Goal: Transaction & Acquisition: Purchase product/service

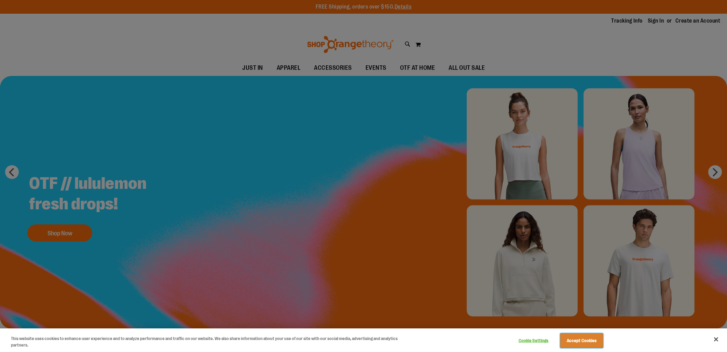
click at [593, 345] on button "Accept Cookies" at bounding box center [581, 340] width 43 height 14
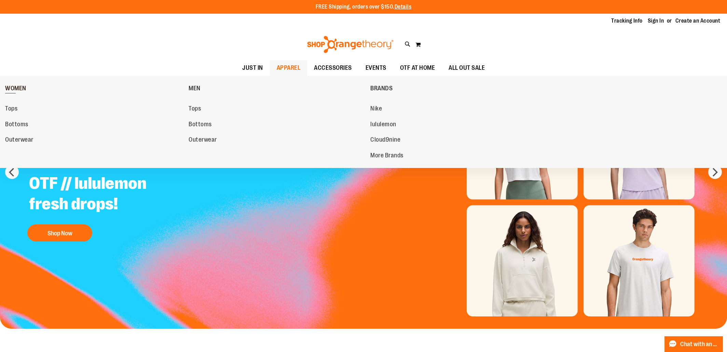
click at [25, 85] on span "WOMEN" at bounding box center [15, 89] width 21 height 9
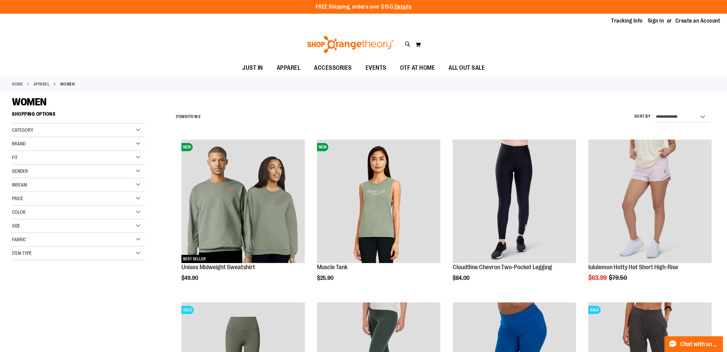
drag, startPoint x: 318, startPoint y: 47, endPoint x: 280, endPoint y: 104, distance: 67.5
click at [318, 47] on img at bounding box center [350, 44] width 88 height 17
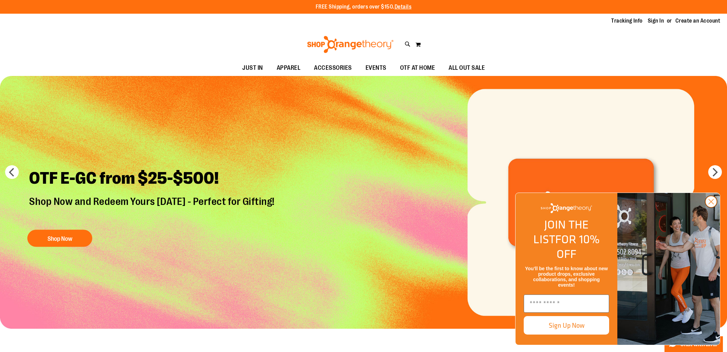
drag, startPoint x: 708, startPoint y: 218, endPoint x: 708, endPoint y: 215, distance: 3.5
click at [708, 207] on circle "Close dialog" at bounding box center [710, 201] width 11 height 11
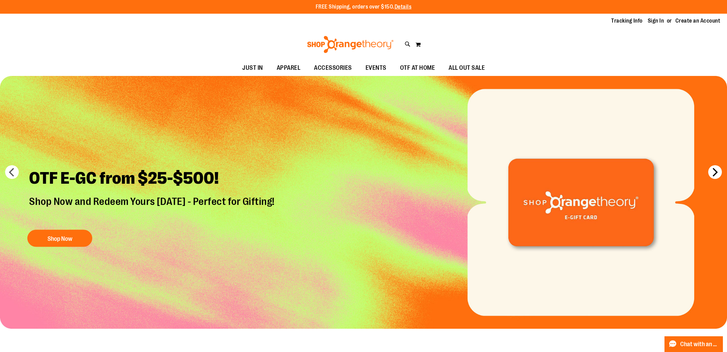
click at [710, 168] on button "next" at bounding box center [715, 172] width 14 height 14
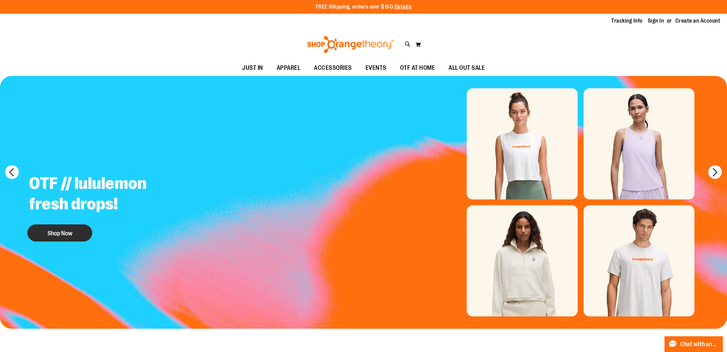
click at [81, 235] on button "Shop Now" at bounding box center [59, 232] width 65 height 17
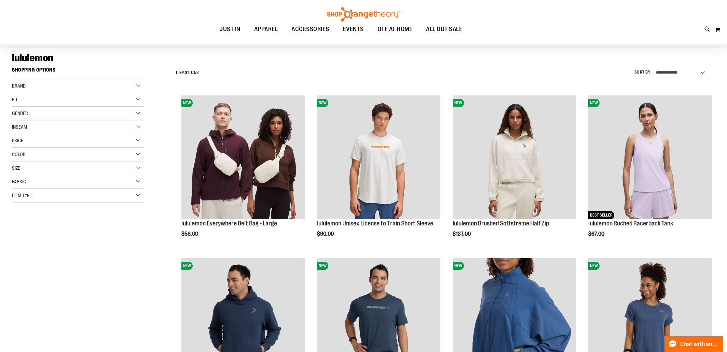
scroll to position [44, 0]
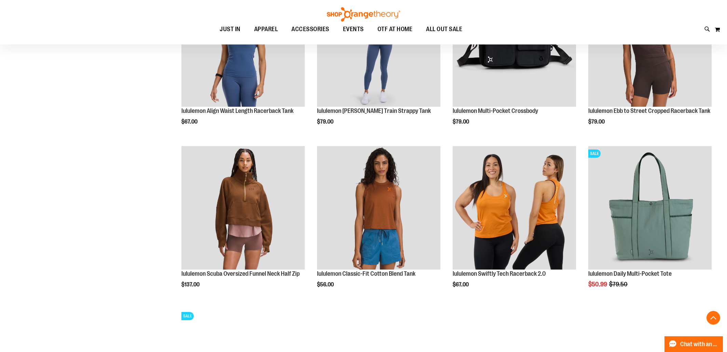
scroll to position [505, 0]
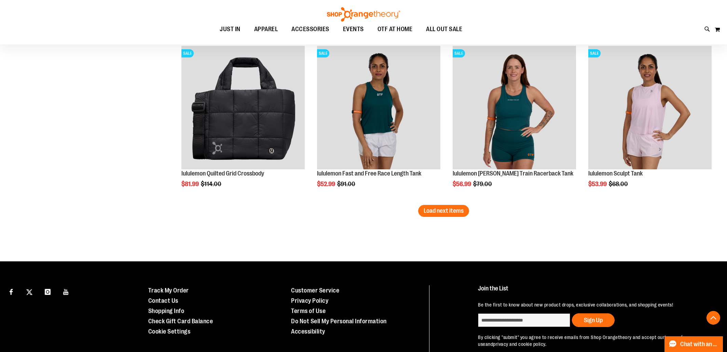
scroll to position [1401, 0]
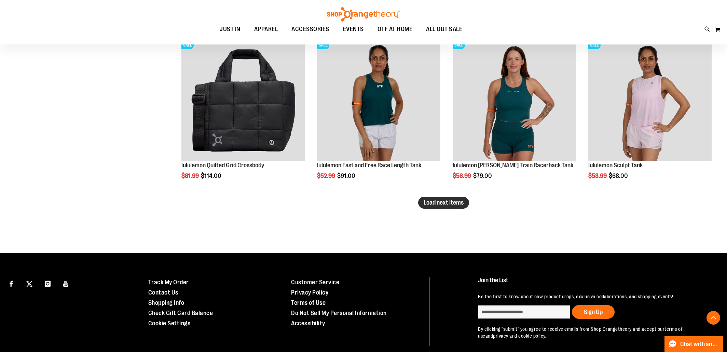
click at [451, 202] on span "Load next items" at bounding box center [444, 202] width 40 height 7
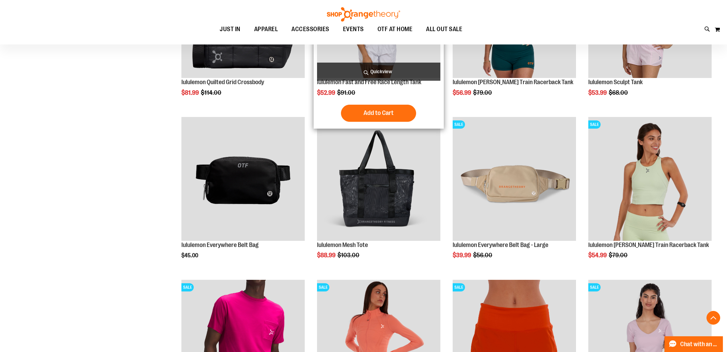
scroll to position [1488, 0]
